Goal: Task Accomplishment & Management: Use online tool/utility

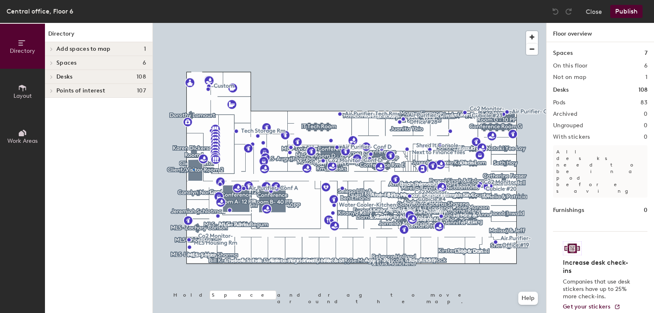
click at [193, 23] on div at bounding box center [349, 23] width 393 height 0
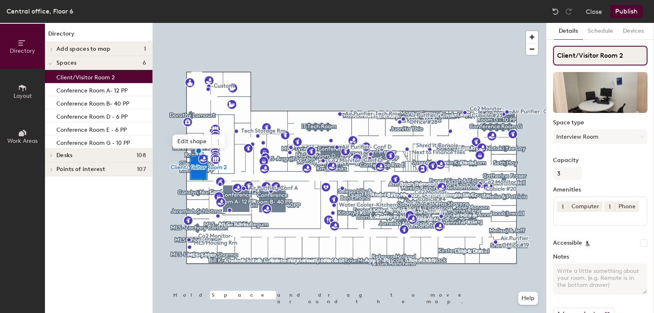
click at [588, 61] on input "Client/Visitor Room 2" at bounding box center [600, 56] width 94 height 20
click at [586, 133] on button "Interview Room" at bounding box center [600, 136] width 94 height 15
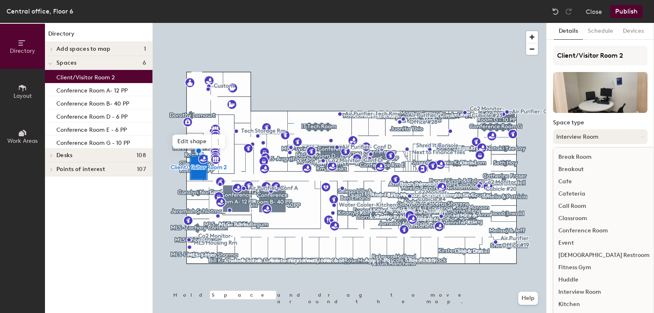
click at [586, 133] on button "Interview Room" at bounding box center [600, 136] width 94 height 15
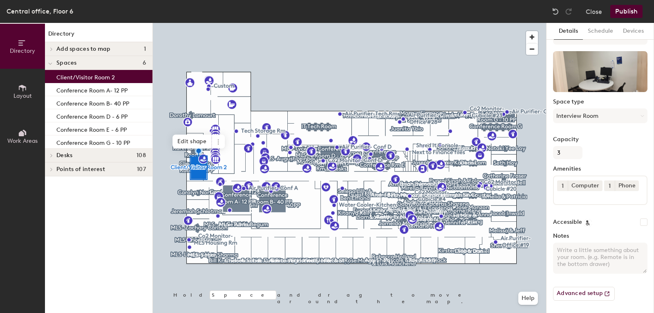
scroll to position [34, 0]
click at [572, 292] on button "Advanced setup" at bounding box center [584, 293] width 62 height 14
click at [128, 78] on div "Client/Visitor Room 2" at bounding box center [99, 76] width 108 height 13
